Goal: Transaction & Acquisition: Book appointment/travel/reservation

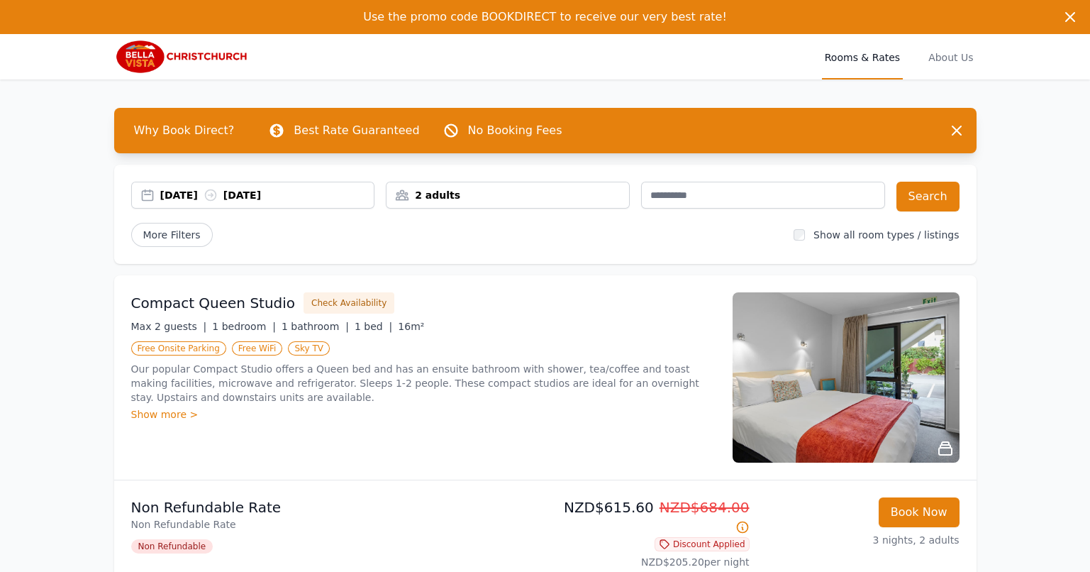
click at [537, 196] on div "2 adults" at bounding box center [507, 195] width 243 height 14
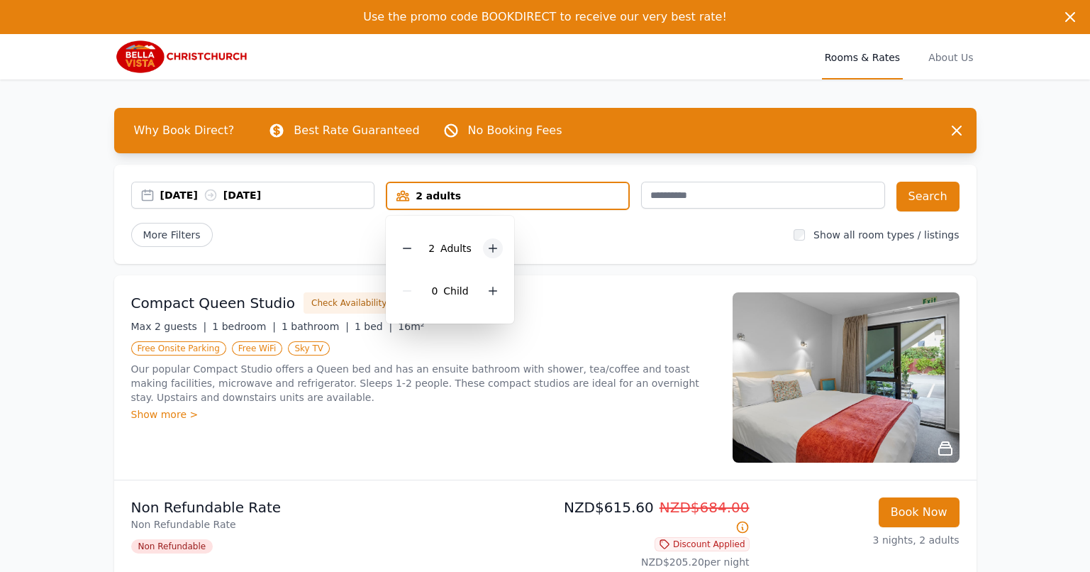
click at [491, 251] on icon at bounding box center [493, 249] width 8 height 8
click at [491, 250] on icon at bounding box center [492, 248] width 11 height 11
click at [593, 241] on div "More Filters" at bounding box center [457, 235] width 652 height 24
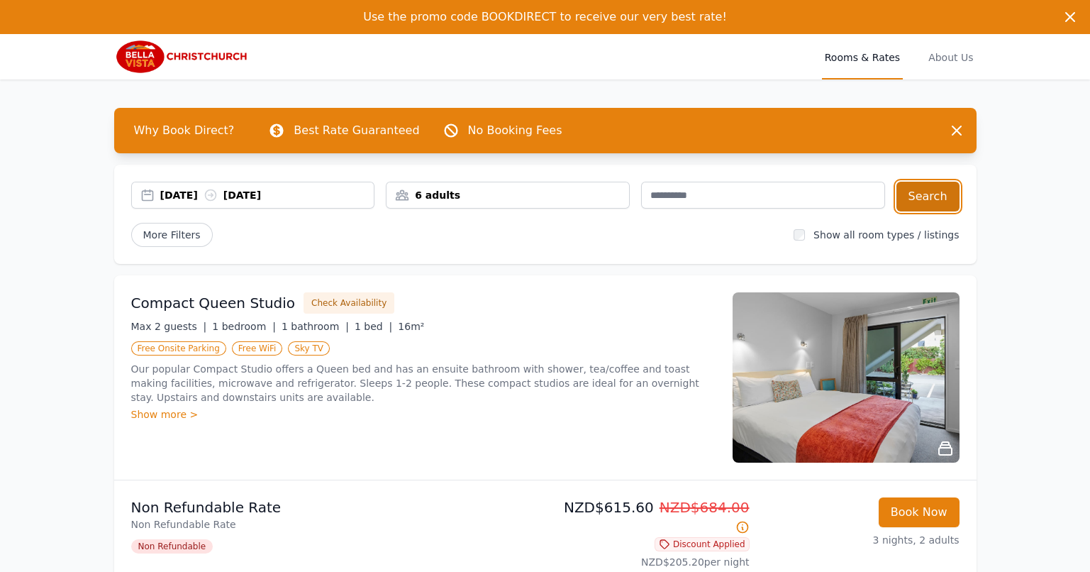
click at [920, 201] on button "Search" at bounding box center [927, 197] width 63 height 30
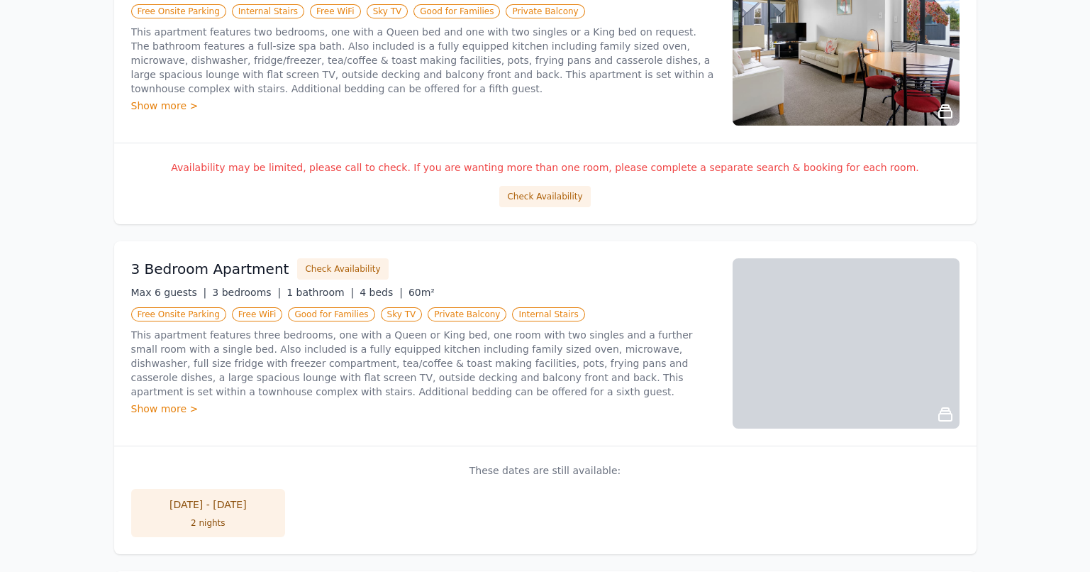
scroll to position [708, 0]
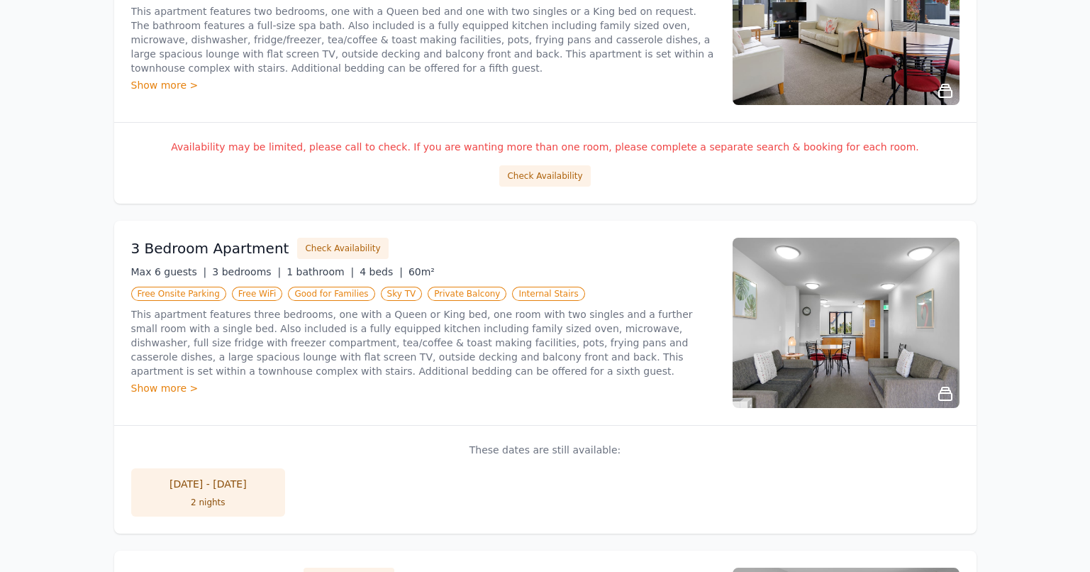
click at [150, 386] on div "Show more >" at bounding box center [423, 388] width 584 height 14
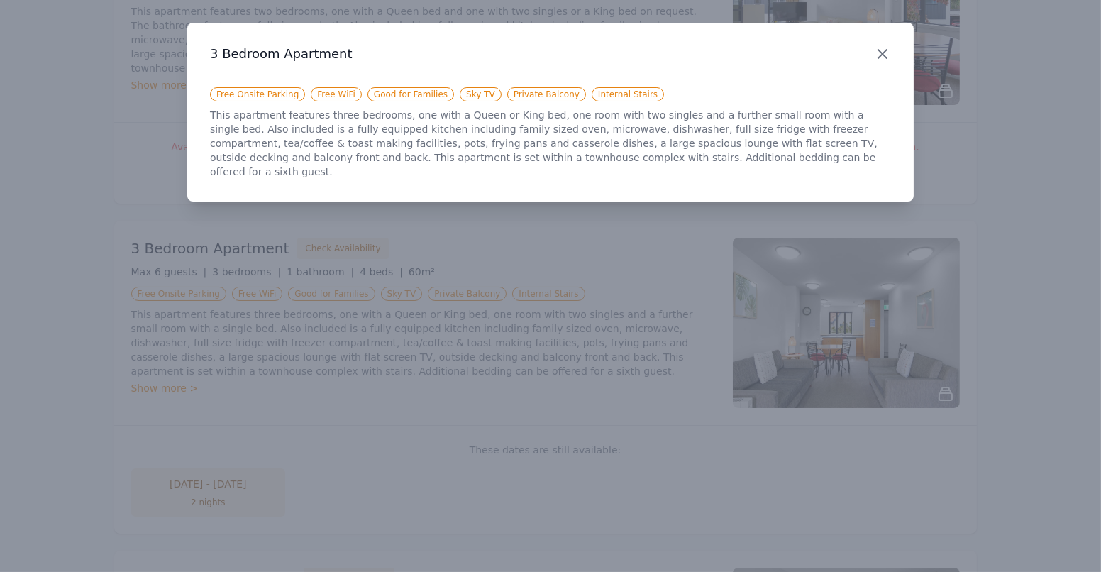
click at [886, 57] on icon "button" at bounding box center [882, 53] width 17 height 17
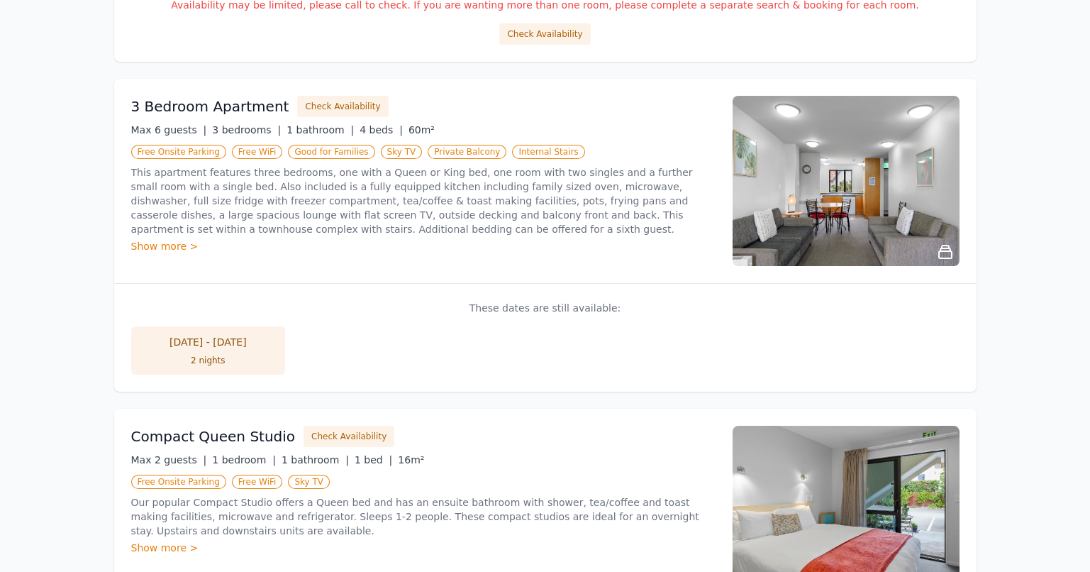
scroll to position [850, 0]
click at [328, 99] on button "Check Availability" at bounding box center [342, 106] width 91 height 21
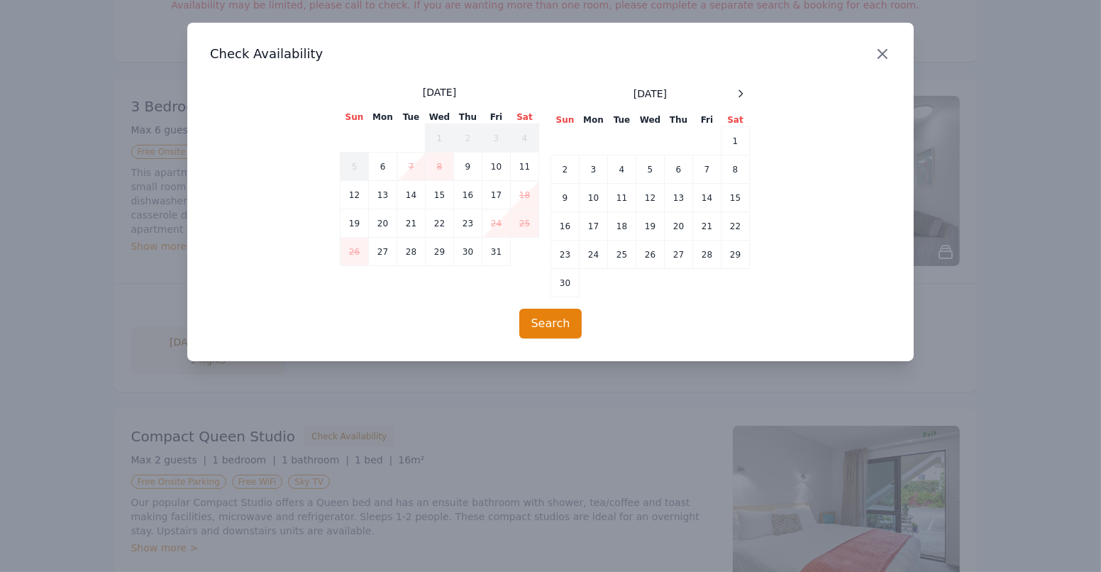
click at [884, 56] on icon "button" at bounding box center [882, 54] width 9 height 9
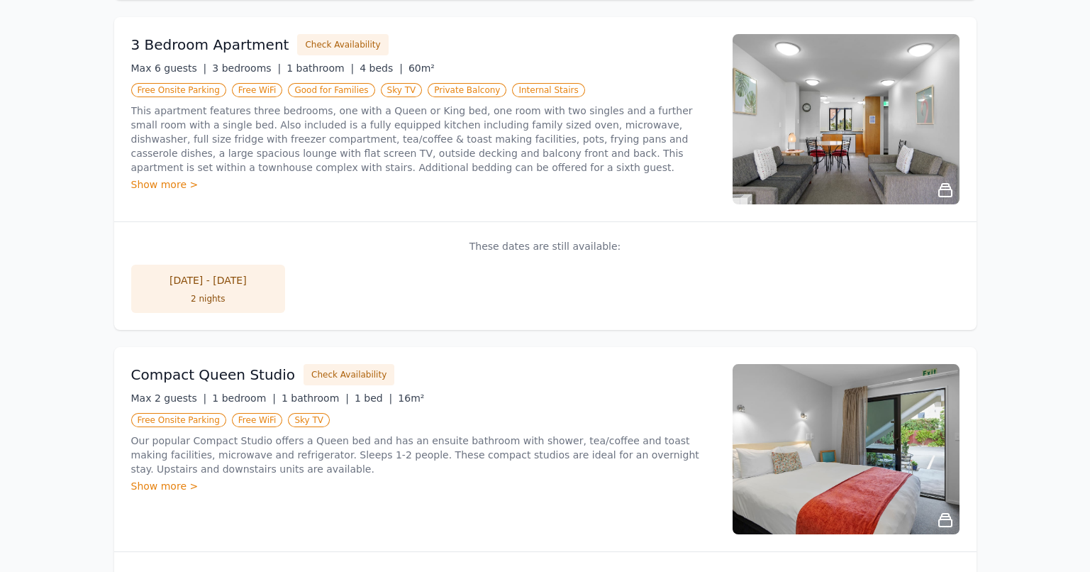
scroll to position [846, 0]
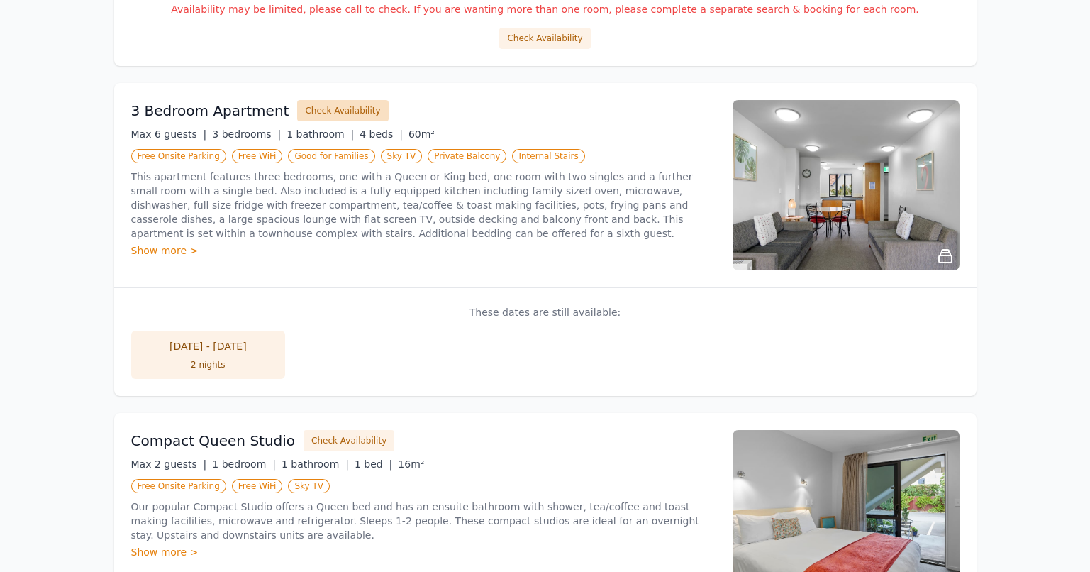
click at [325, 104] on button "Check Availability" at bounding box center [342, 110] width 91 height 21
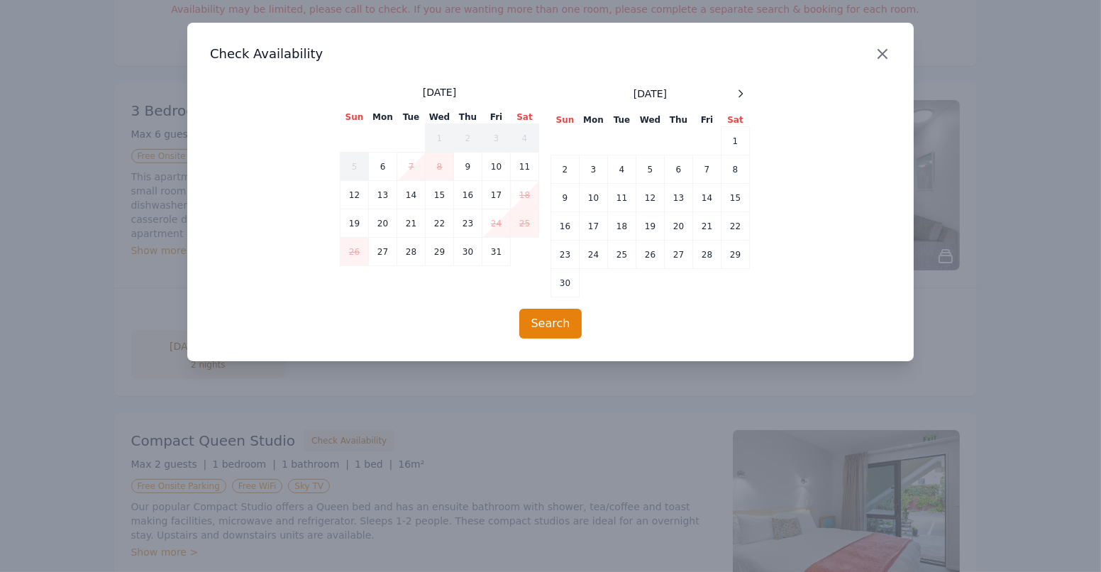
click at [889, 51] on icon "button" at bounding box center [882, 53] width 17 height 17
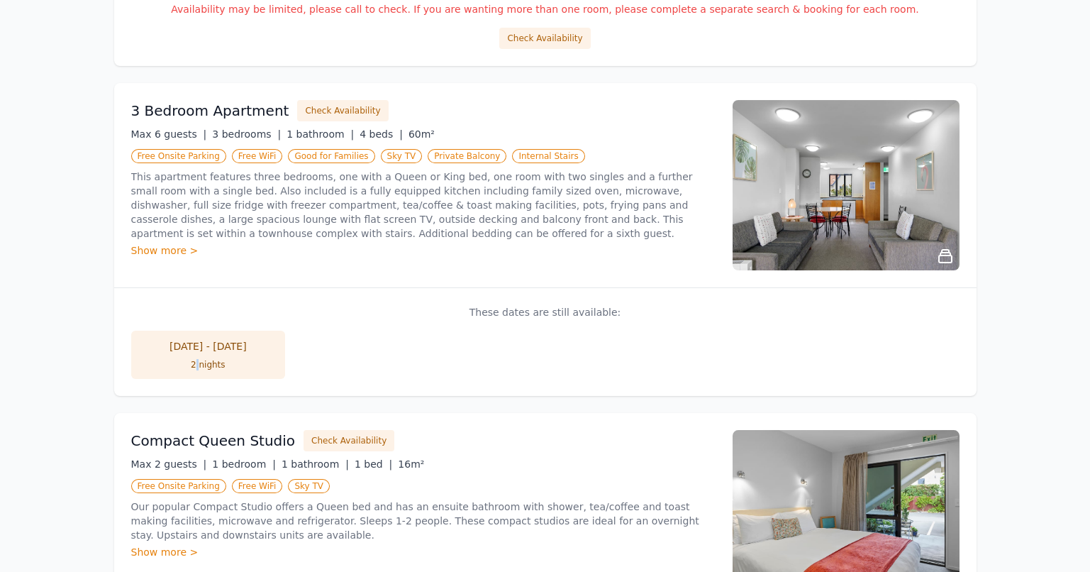
click at [199, 353] on li "28 Dec - 30 Dec 2 nights" at bounding box center [208, 354] width 155 height 48
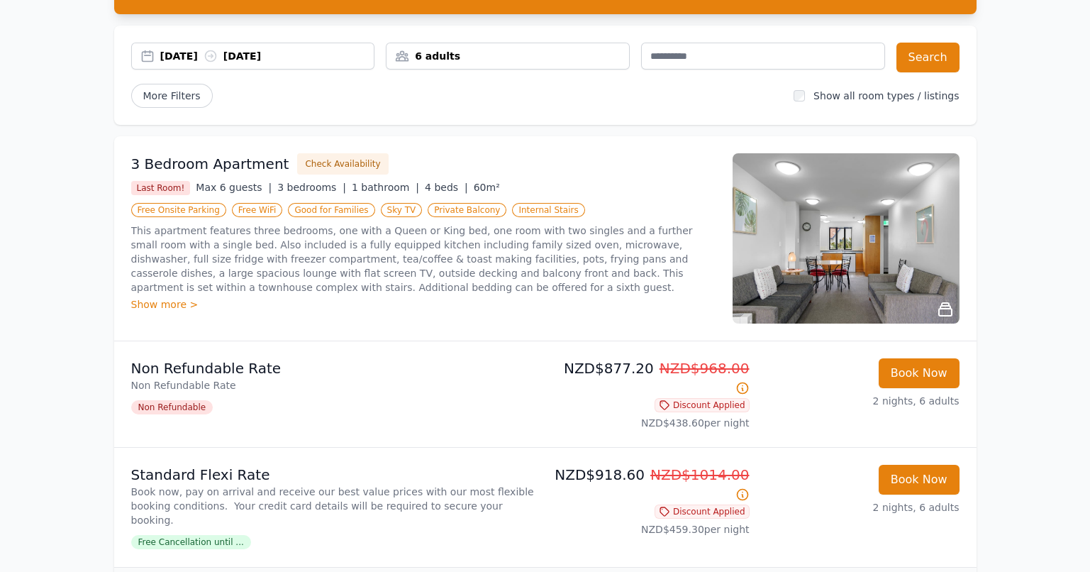
scroll to position [141, 0]
